Goal: Find specific page/section: Find specific page/section

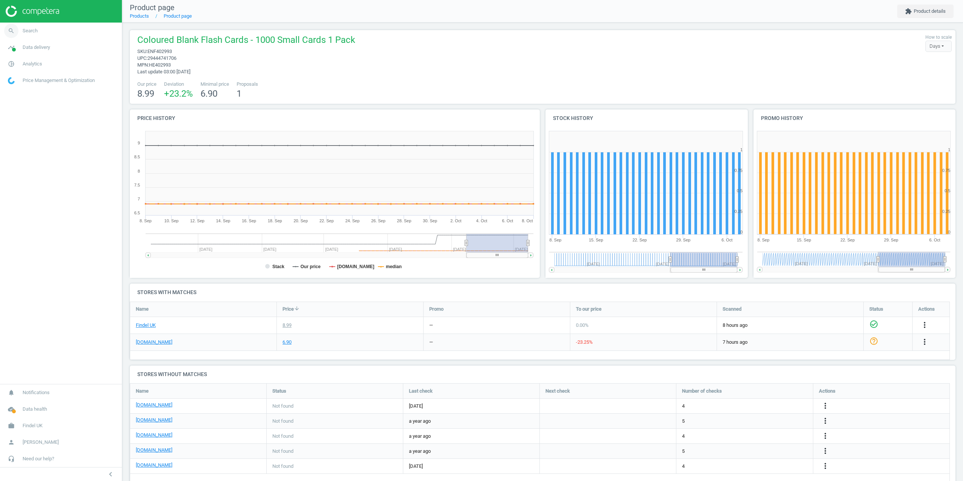
click at [29, 35] on link "search Search" at bounding box center [61, 31] width 122 height 17
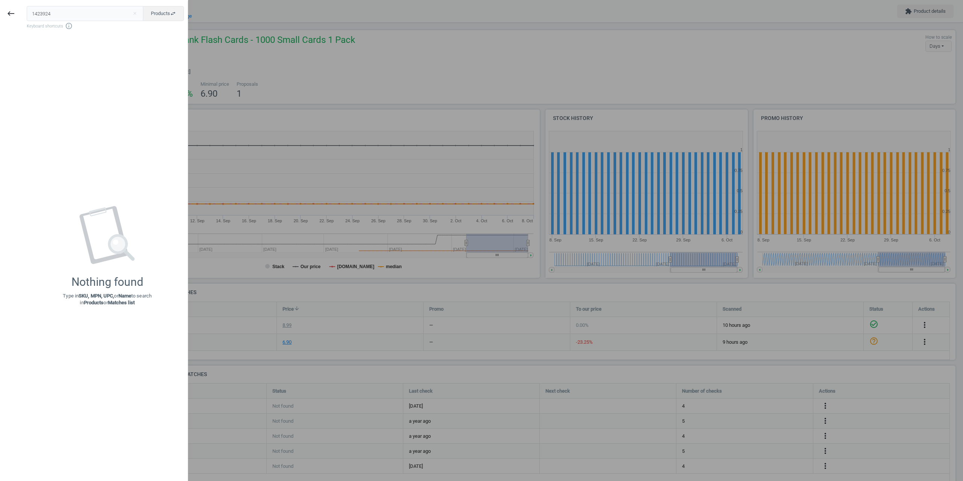
type input "1423924"
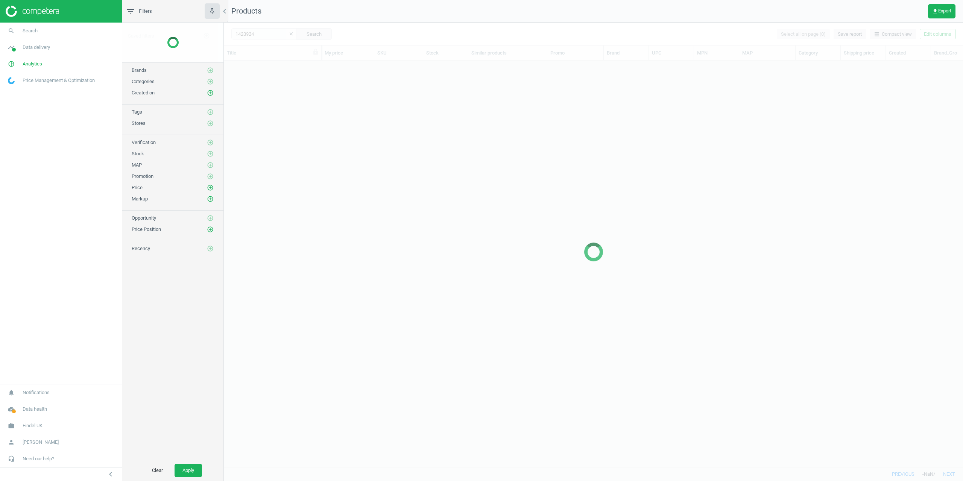
scroll to position [395, 733]
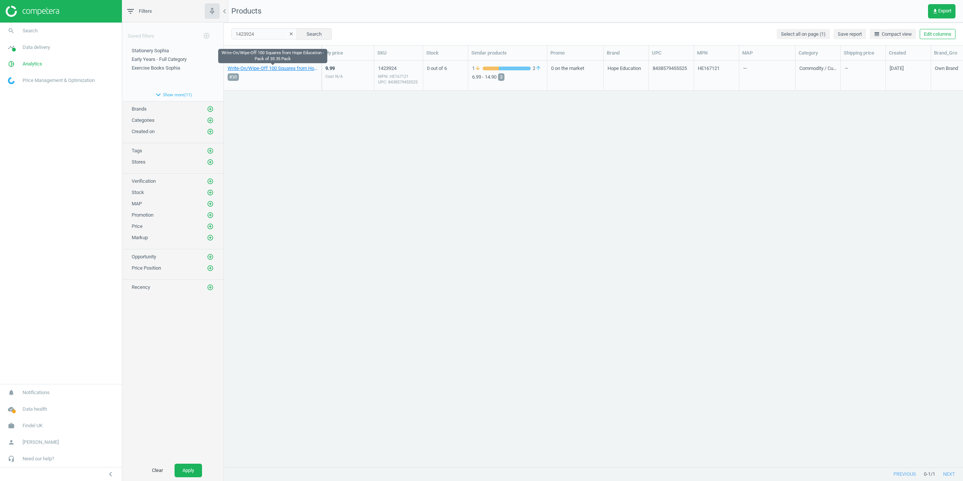
click at [260, 70] on link "Write-On/Wipe-Off 100 Squares from Hope Education - Pack of 35 35 Pack" at bounding box center [273, 68] width 90 height 7
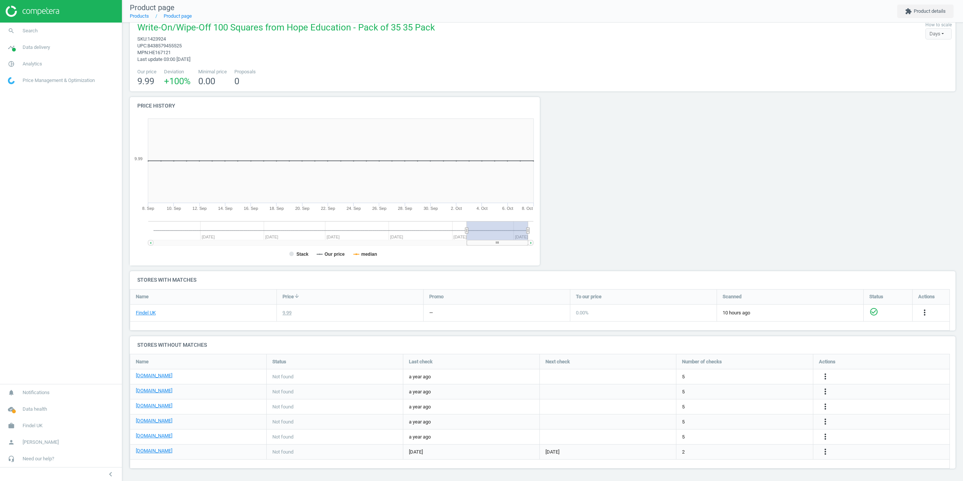
scroll to position [13, 0]
click at [94, 307] on nav "search Search timeline Data delivery Overview Matches dashboard Matches Rematch…" at bounding box center [61, 203] width 122 height 361
click at [34, 29] on span "Search" at bounding box center [30, 30] width 15 height 7
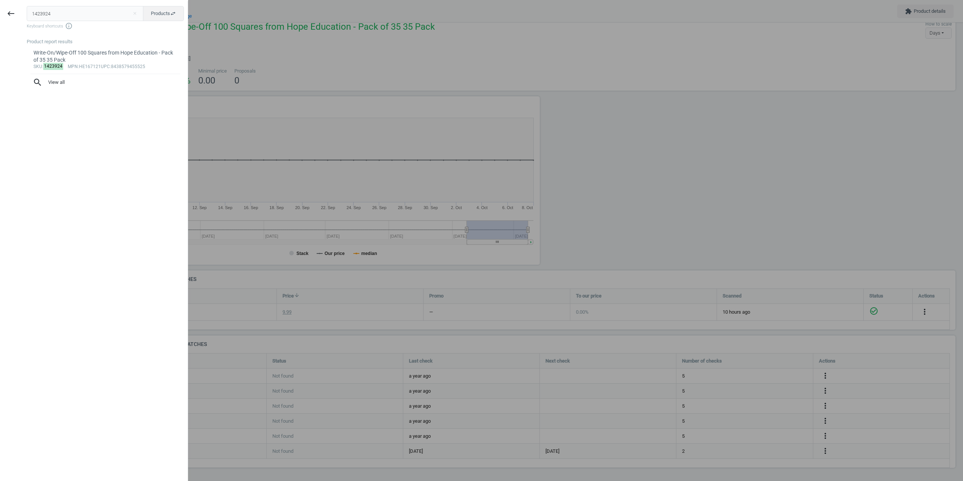
drag, startPoint x: 67, startPoint y: 9, endPoint x: 0, endPoint y: 19, distance: 68.1
click at [0, 14] on div "keyboard_backspace 1423924 close Products swap_horiz Keyboard shortcuts info_ou…" at bounding box center [94, 241] width 188 height 481
type input "165463"
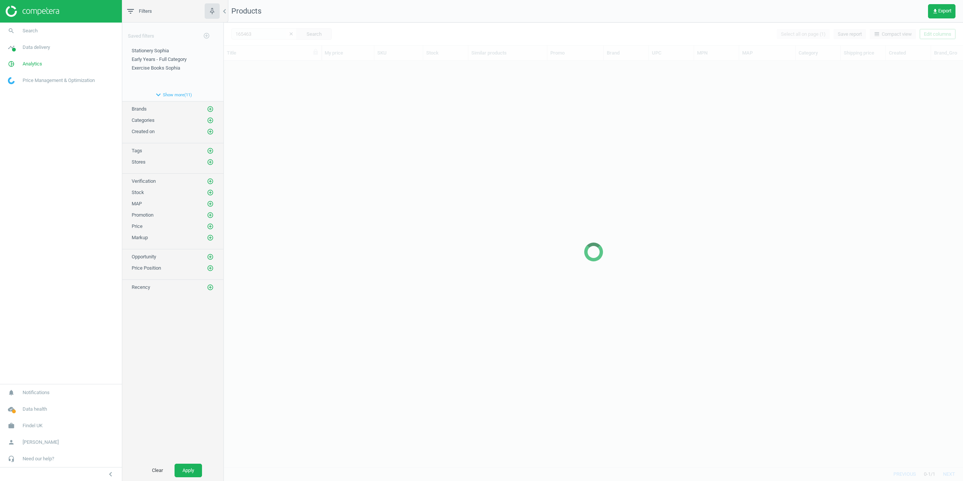
scroll to position [395, 733]
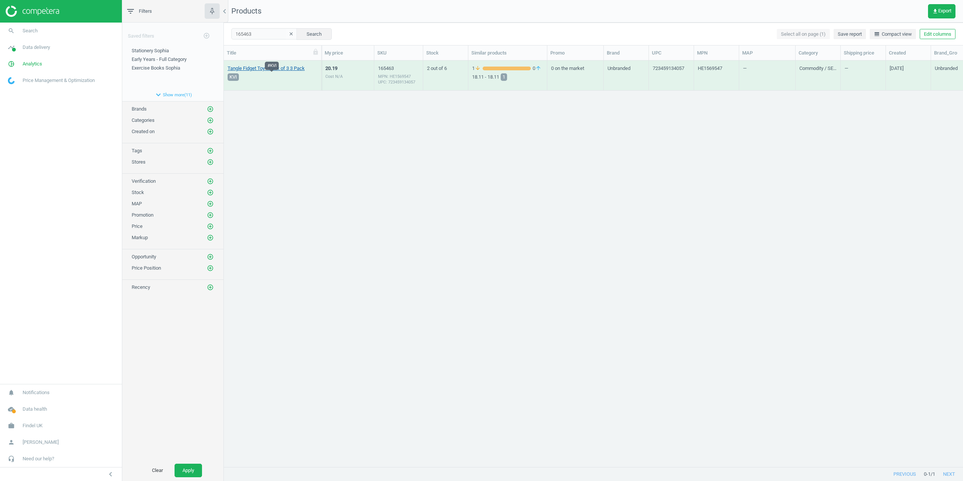
click at [249, 69] on link "Tangle Fidget Toy - Pack of 3 3 Pack" at bounding box center [266, 68] width 77 height 7
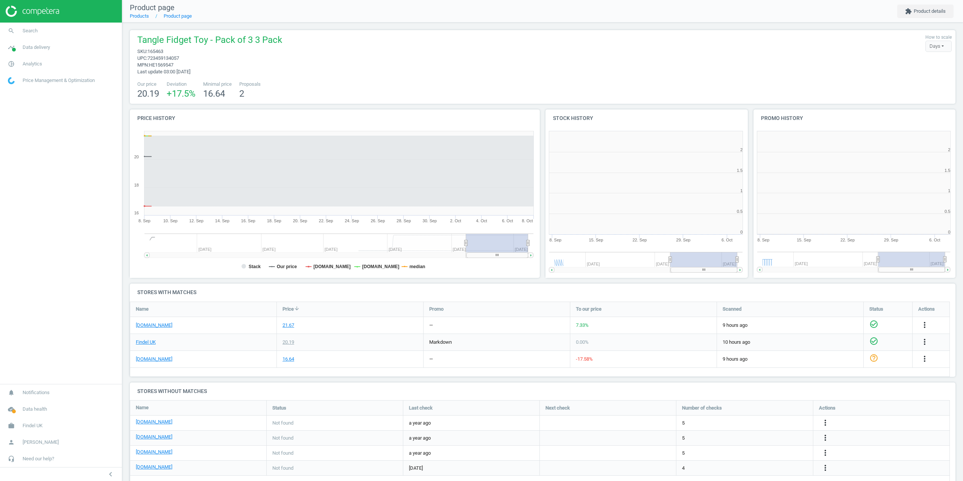
scroll to position [162, 213]
